Goal: Obtain resource: Download file/media

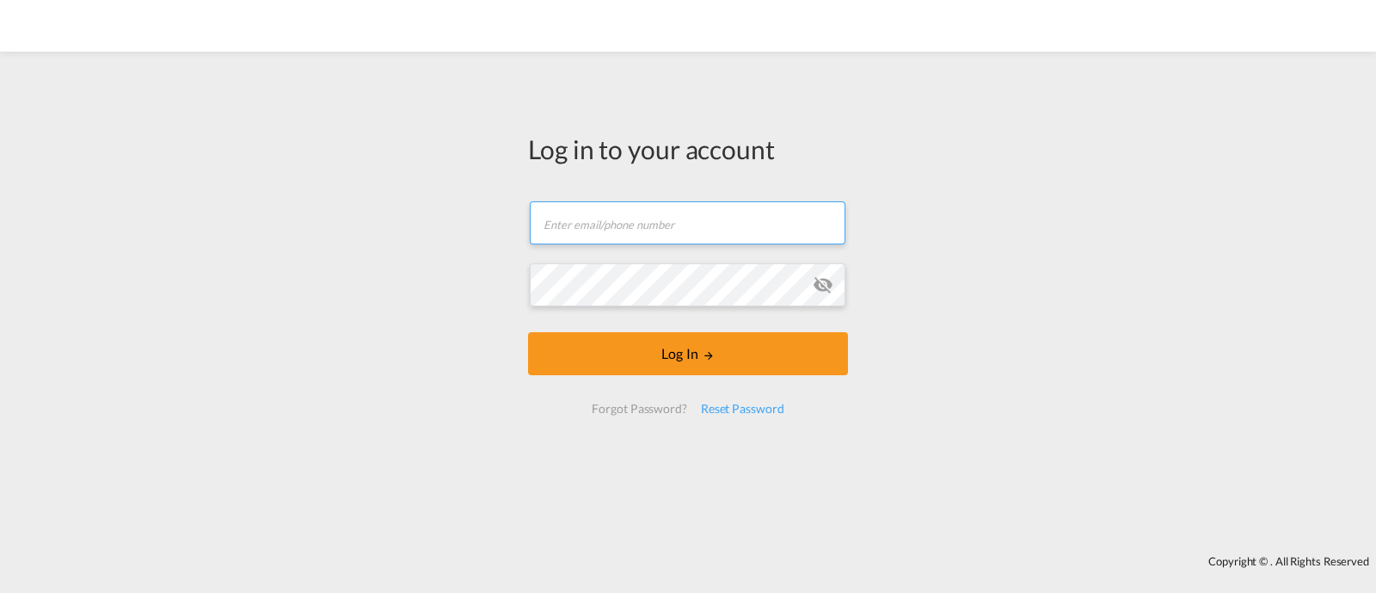
type input "[EMAIL_ADDRESS][DOMAIN_NAME]"
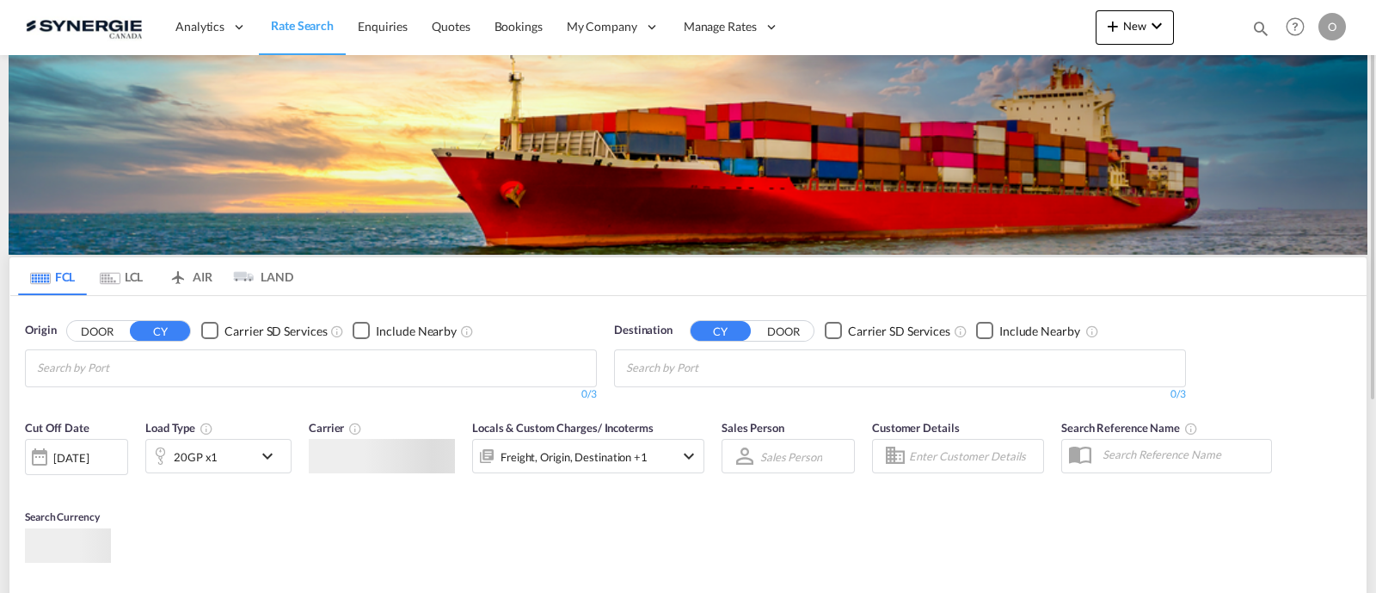
click at [1256, 28] on md-icon "icon-magnify" at bounding box center [1261, 28] width 19 height 19
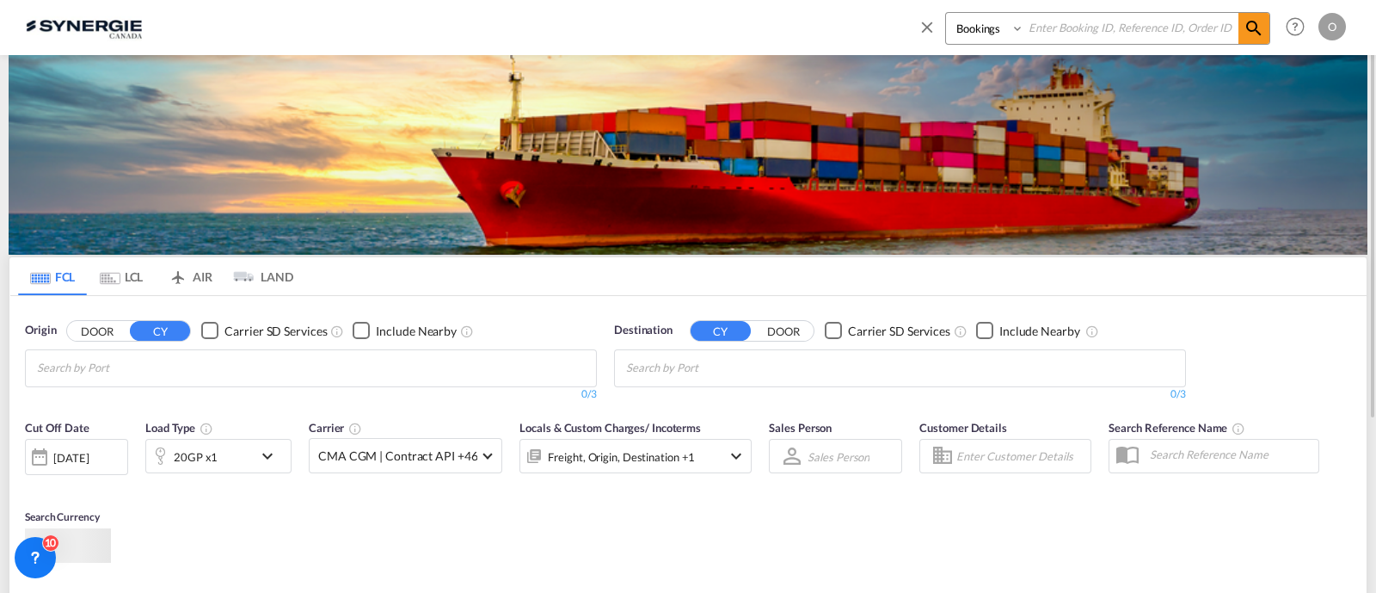
drag, startPoint x: 981, startPoint y: 36, endPoint x: 989, endPoint y: 40, distance: 9.6
click at [981, 36] on select "Bookings Quotes Enquiries" at bounding box center [987, 28] width 82 height 31
select select "Quotes"
click at [946, 13] on select "Bookings Quotes Enquiries" at bounding box center [987, 28] width 82 height 31
click at [1120, 35] on input at bounding box center [1131, 28] width 214 height 30
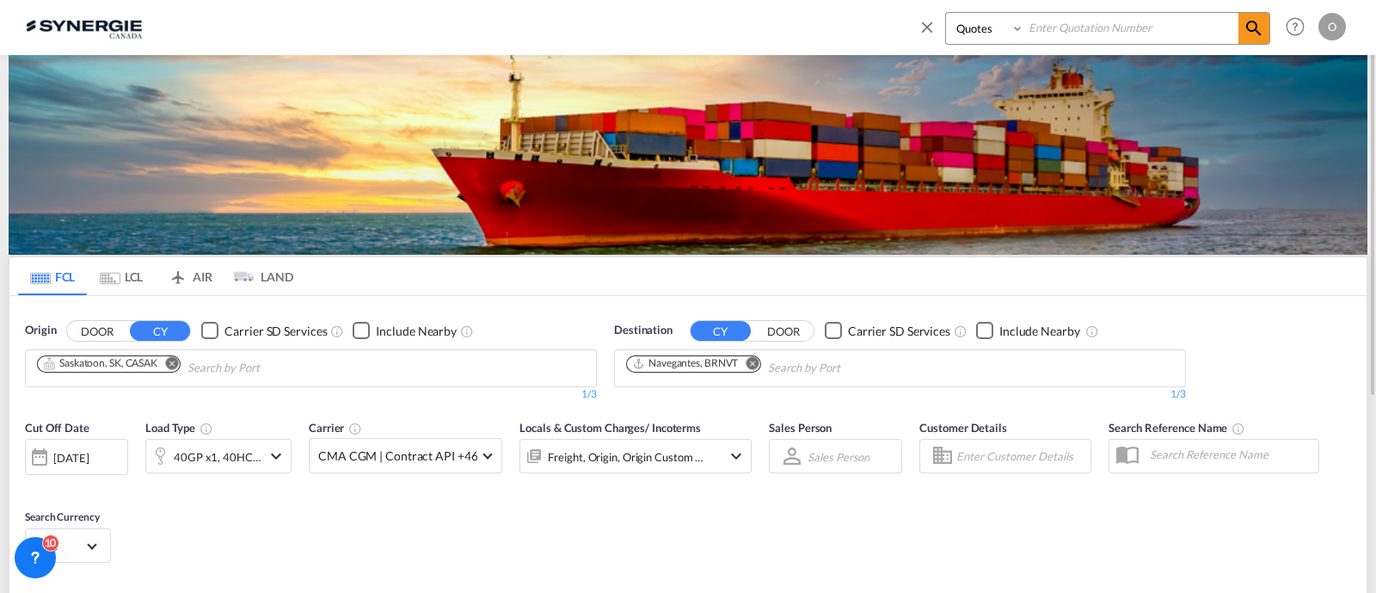
paste input "SYC000014192"
type input "SYC000014192"
click at [1248, 27] on md-icon "icon-magnify" at bounding box center [1254, 28] width 21 height 21
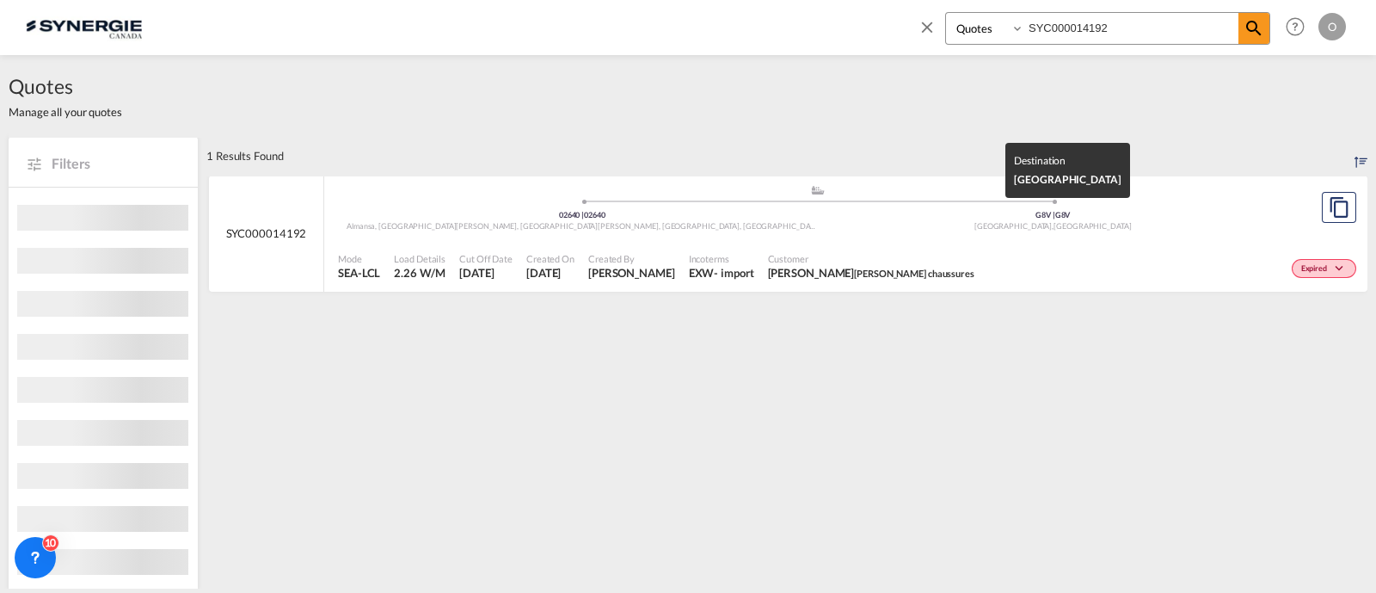
click at [850, 260] on span "Customer" at bounding box center [871, 258] width 206 height 13
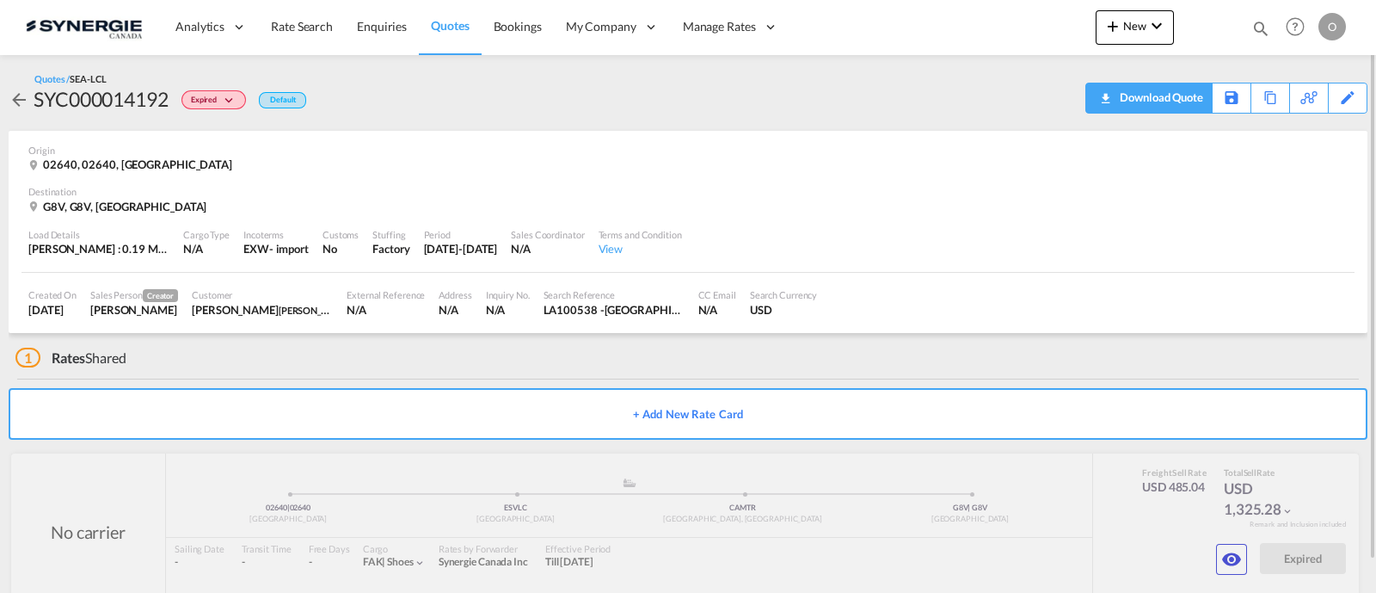
click at [1163, 101] on div "Download Quote" at bounding box center [1160, 97] width 88 height 28
